Goal: Information Seeking & Learning: Understand process/instructions

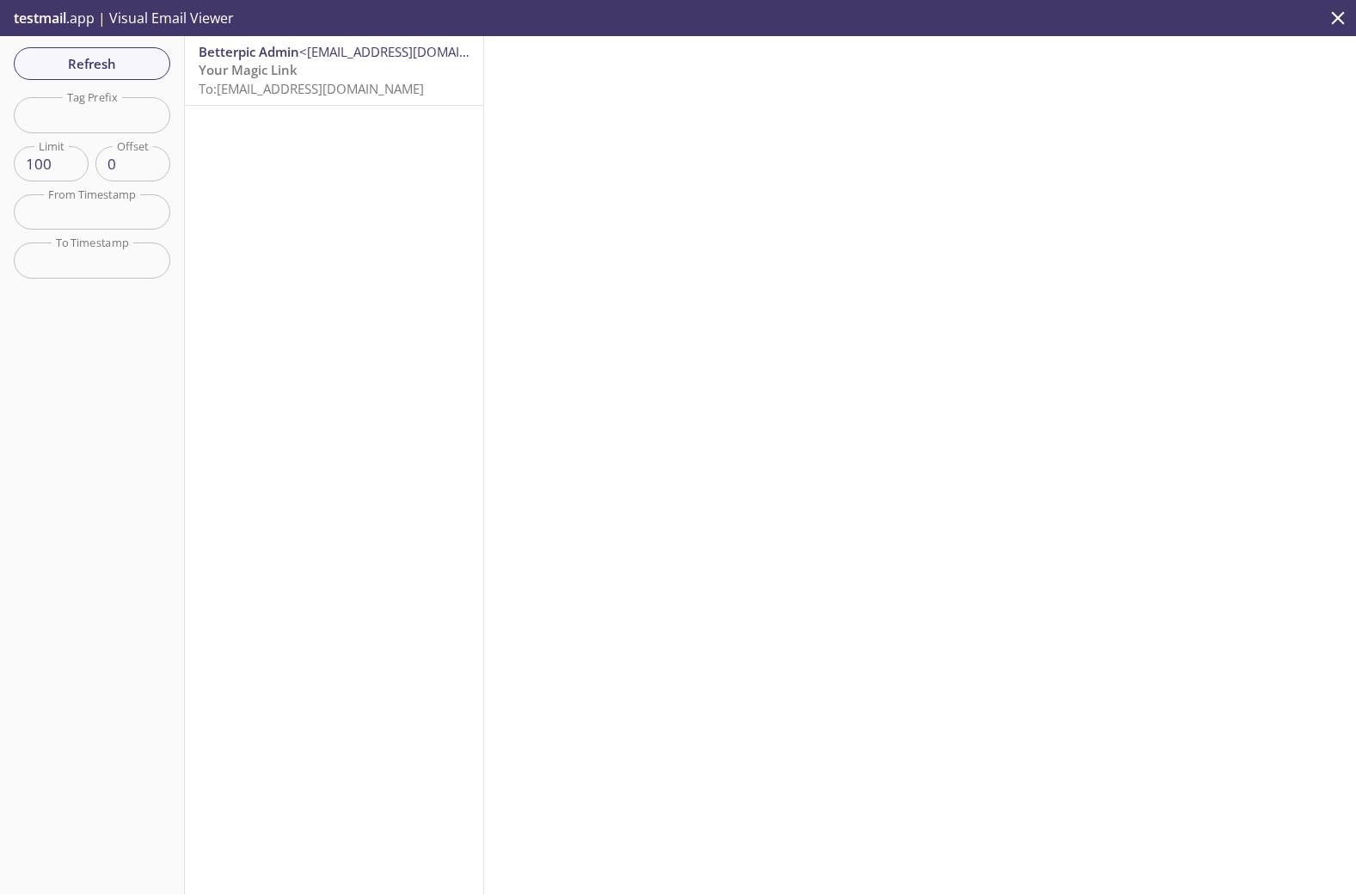
click at [313, 80] on span "To: [EMAIL_ADDRESS][DOMAIN_NAME]" at bounding box center [311, 88] width 226 height 17
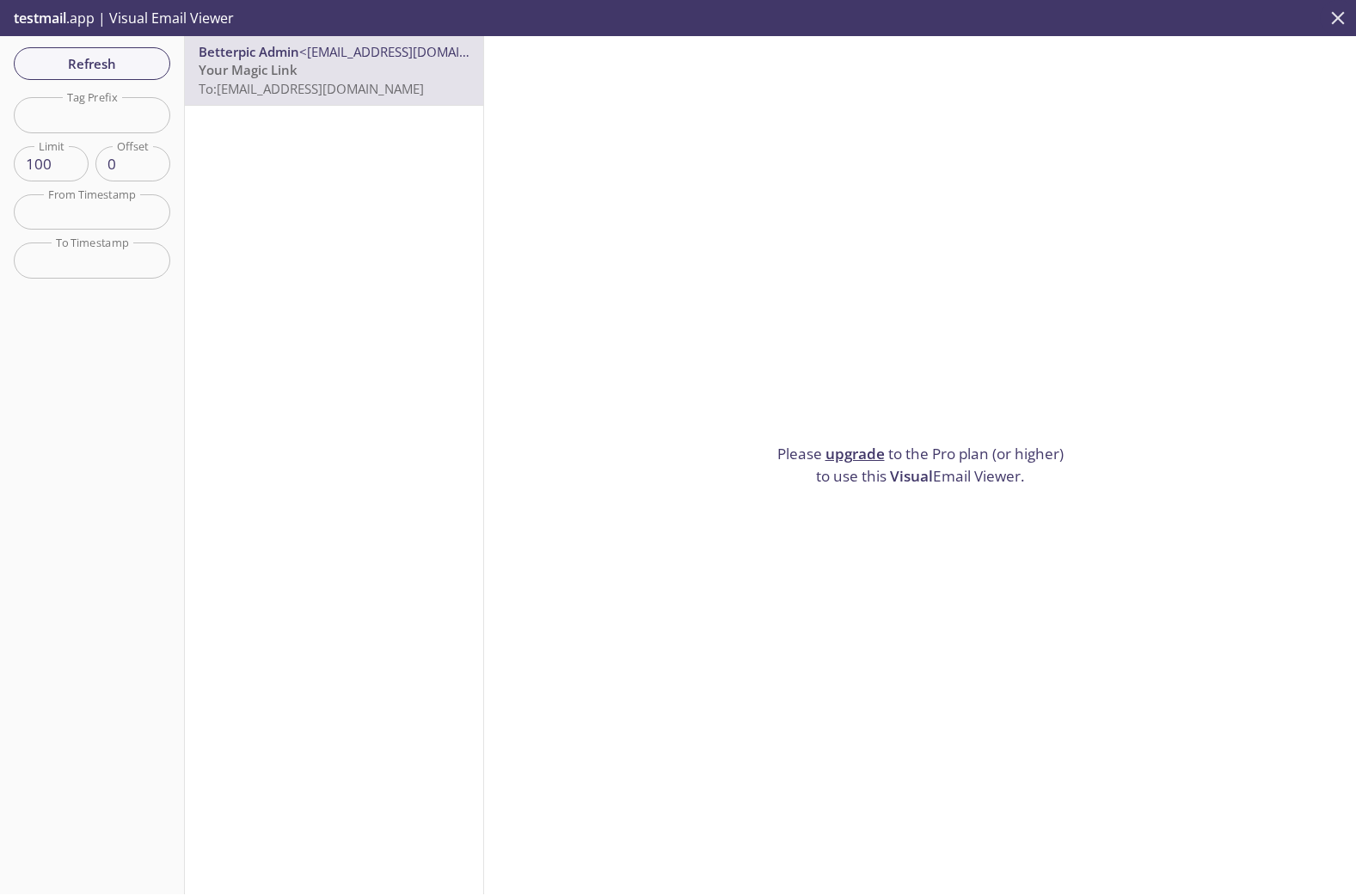
click at [1340, 14] on icon "close" at bounding box center [1338, 18] width 23 height 23
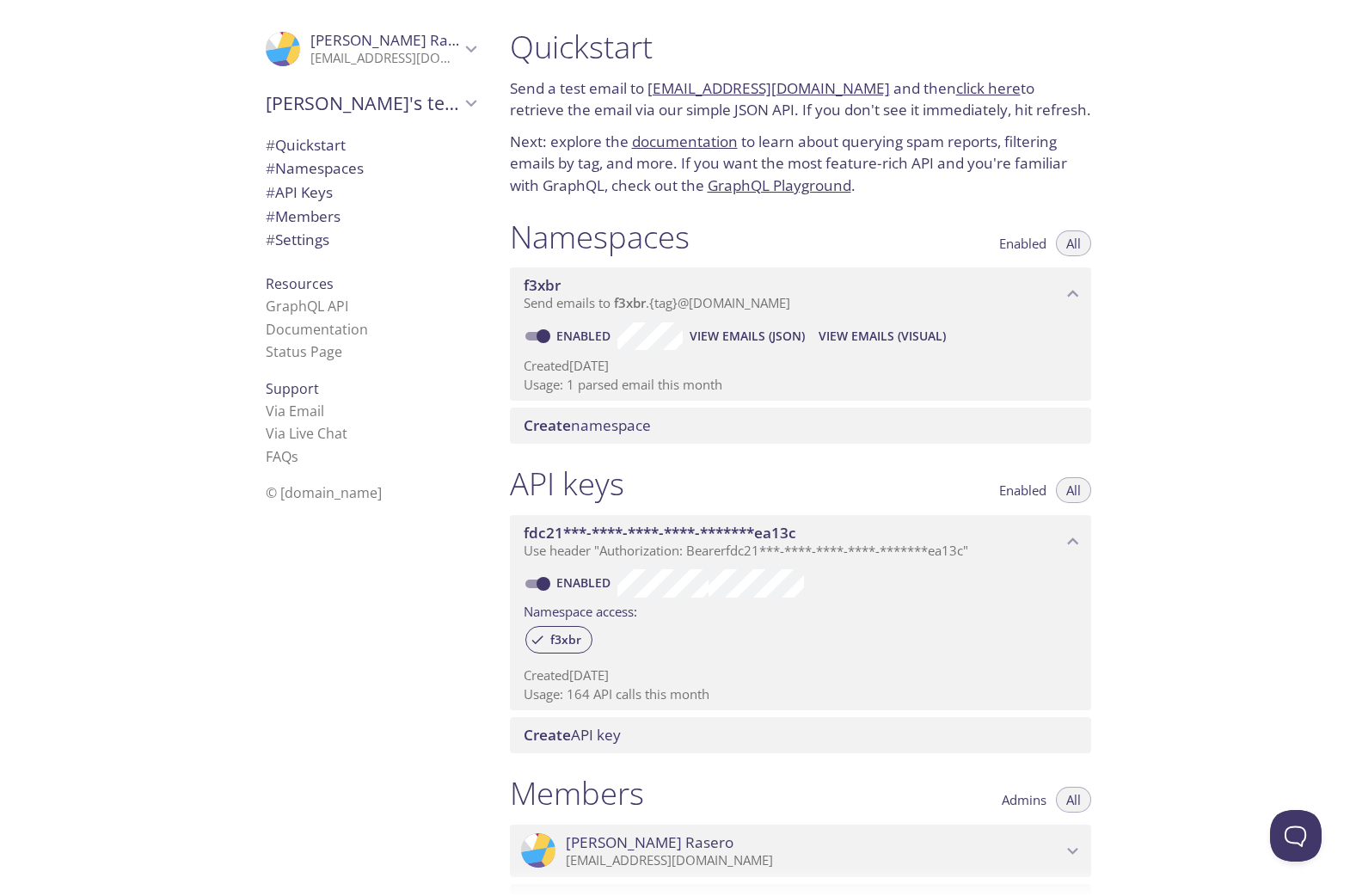
click at [299, 153] on span "# Quickstart" at bounding box center [306, 145] width 80 height 20
click at [290, 170] on span "# Namespaces" at bounding box center [315, 168] width 98 height 20
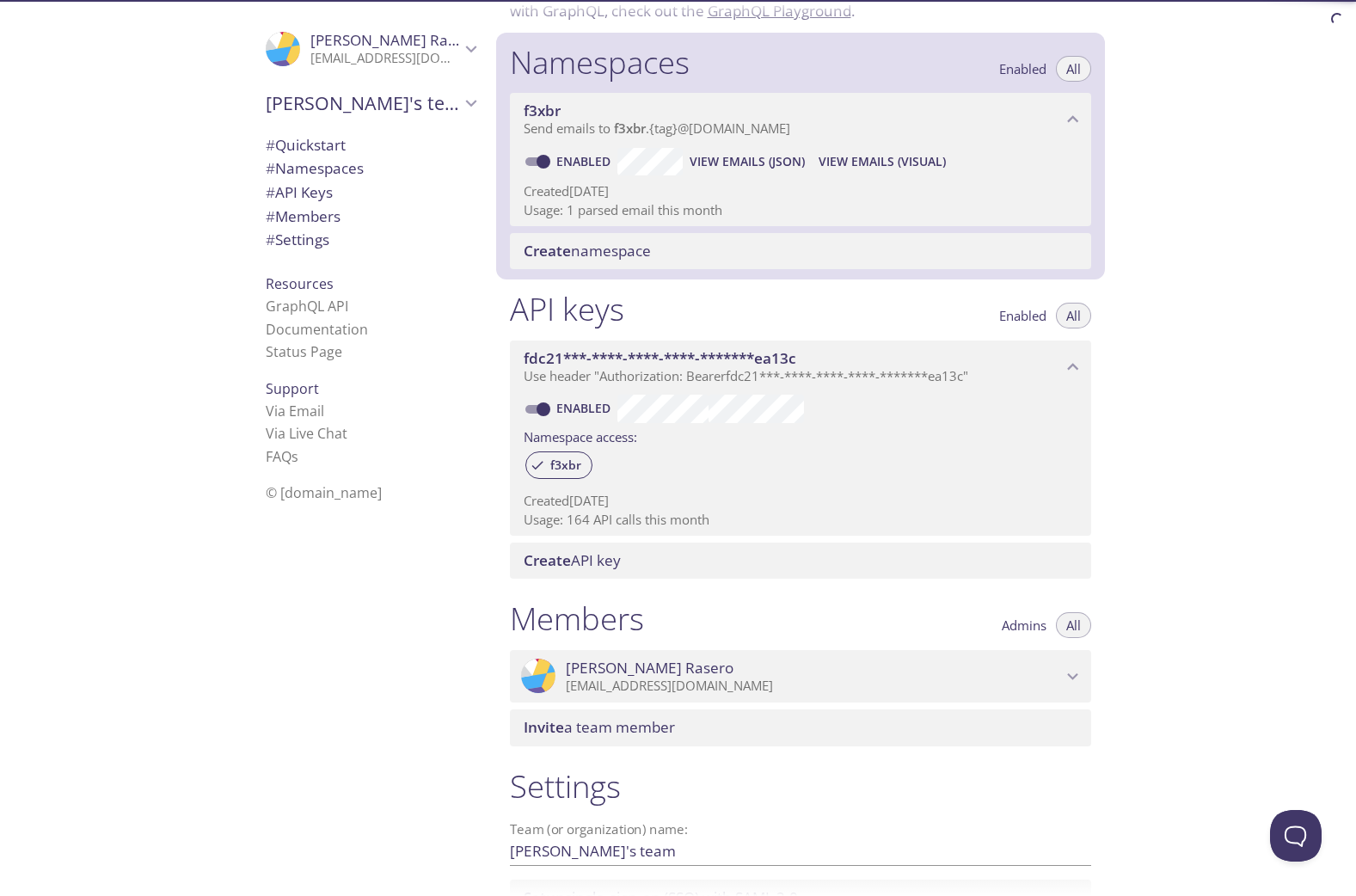
scroll to position [217, 0]
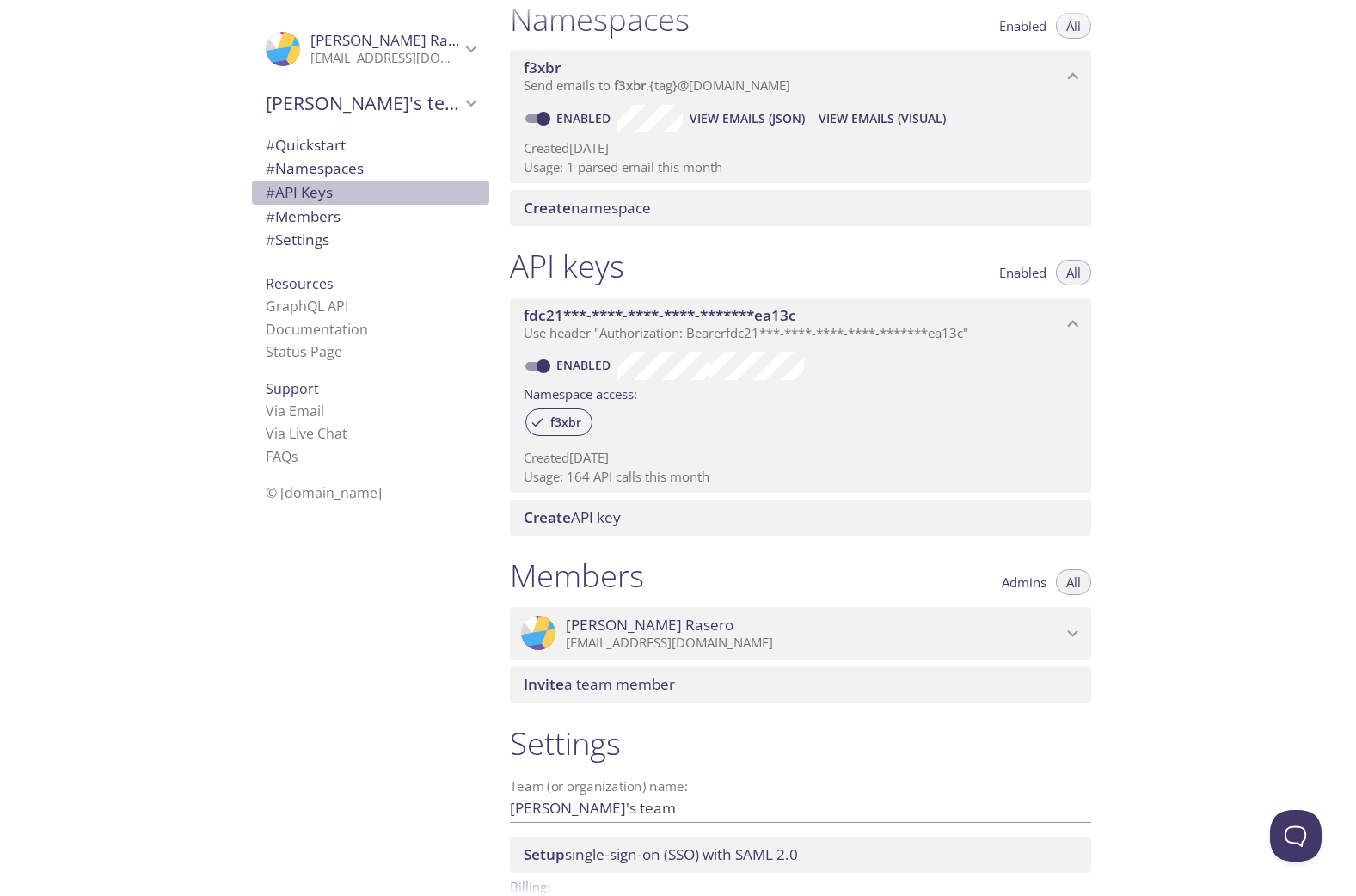
click at [289, 198] on span "# API Keys" at bounding box center [299, 192] width 67 height 20
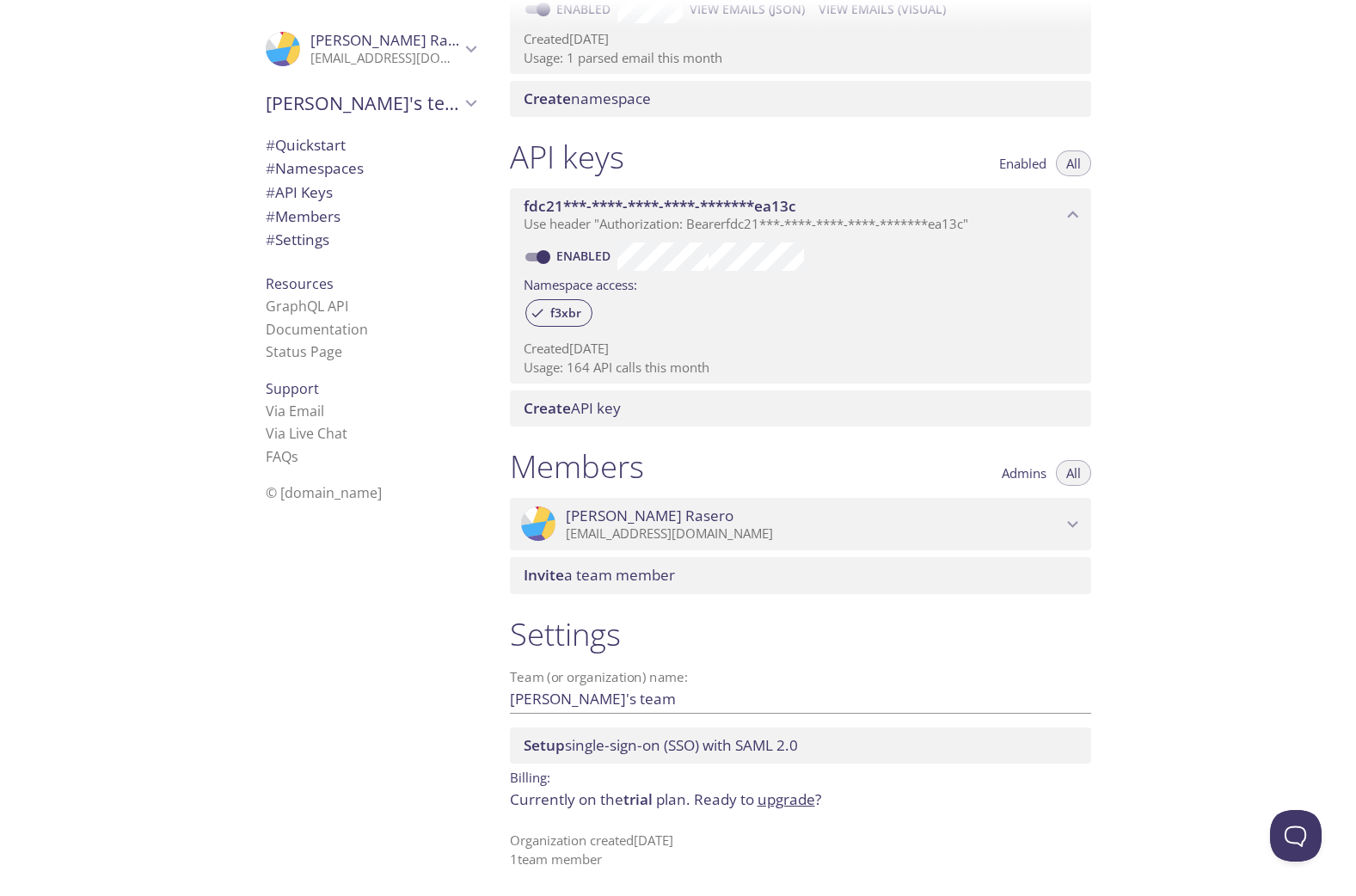
click at [299, 212] on span "# Members" at bounding box center [303, 216] width 75 height 20
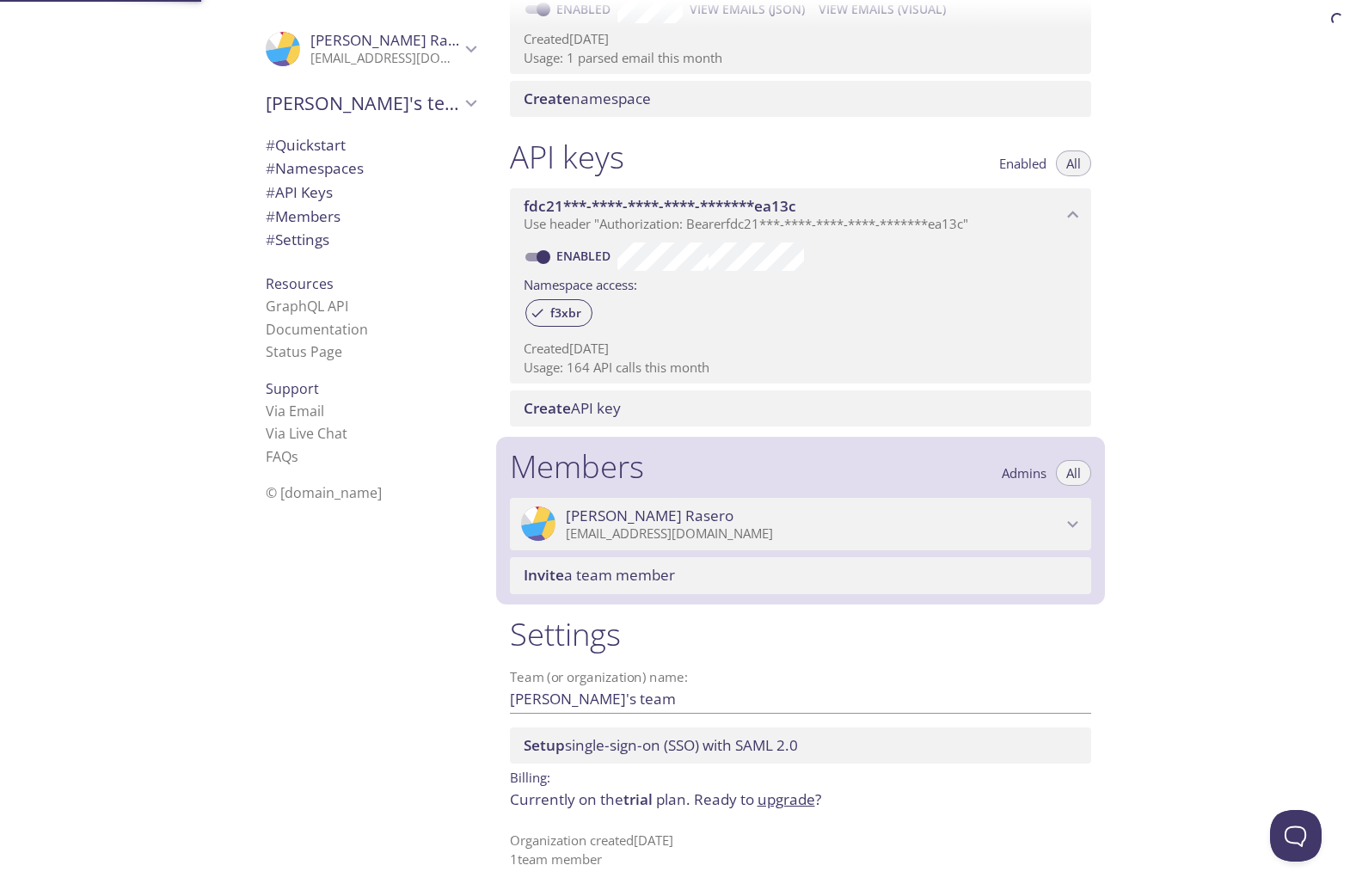
click at [294, 242] on span "# Settings" at bounding box center [298, 239] width 64 height 20
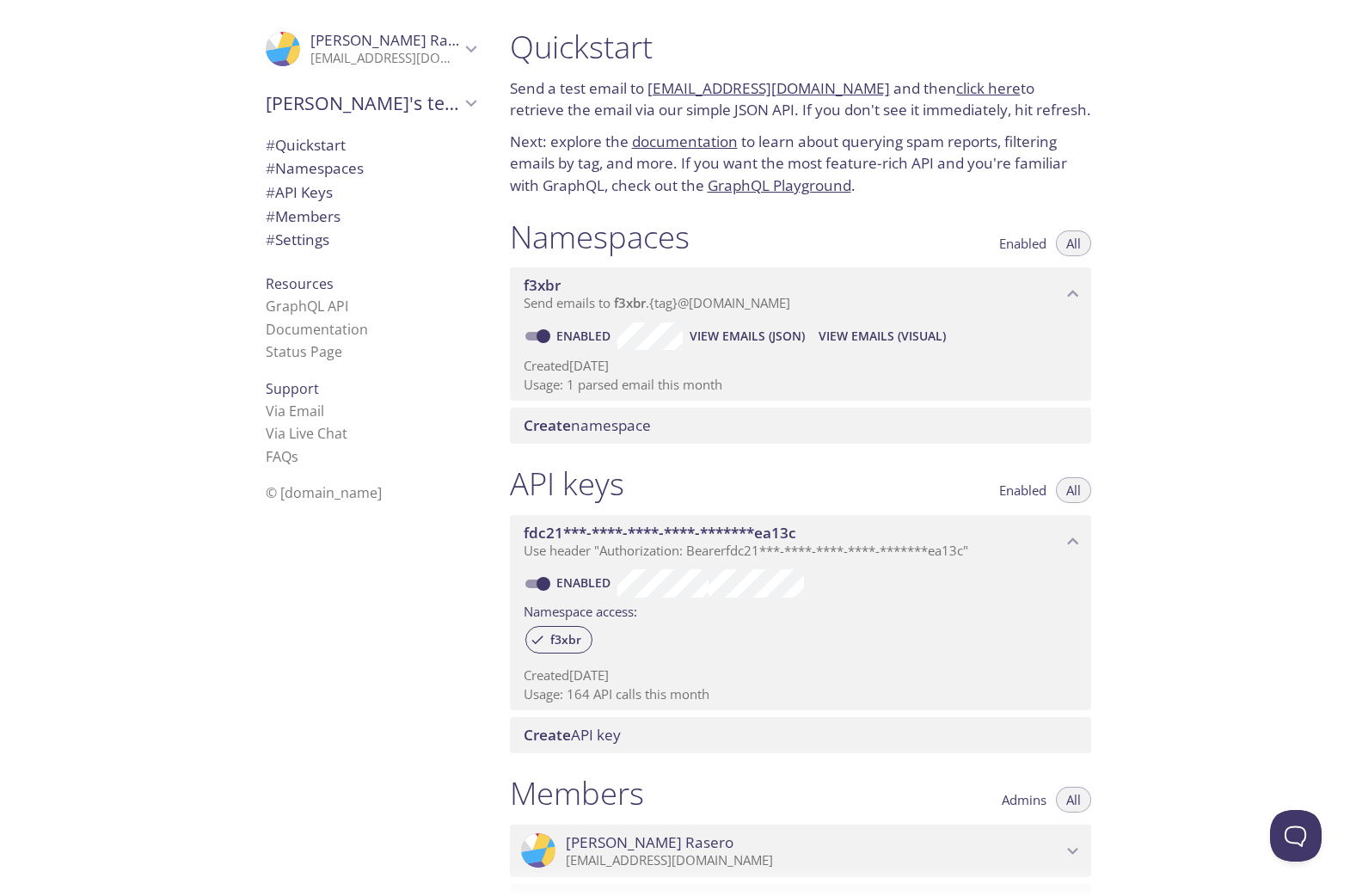
click at [724, 343] on span "View Emails (JSON)" at bounding box center [747, 336] width 116 height 21
click at [729, 334] on span "View Emails (JSON)" at bounding box center [747, 336] width 116 height 21
